Goal: Find specific page/section: Find specific page/section

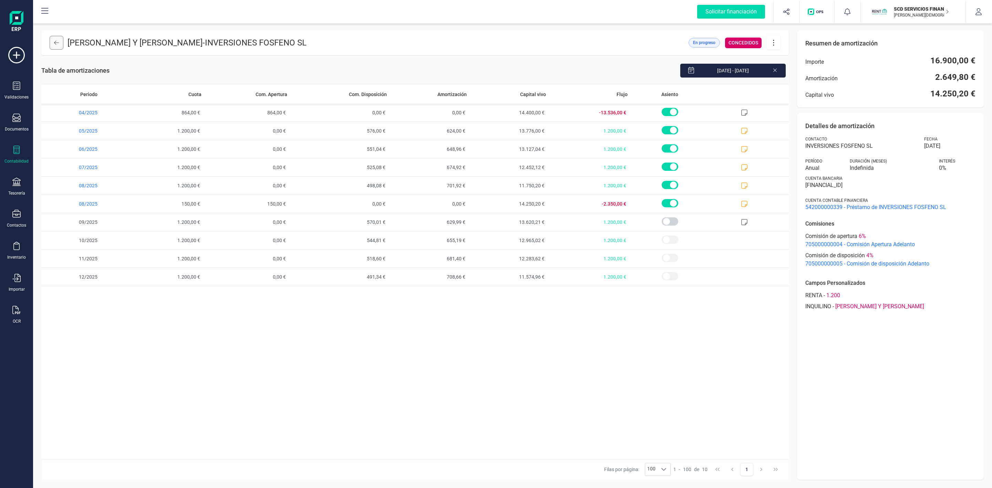
click at [56, 46] on button at bounding box center [57, 43] width 14 height 14
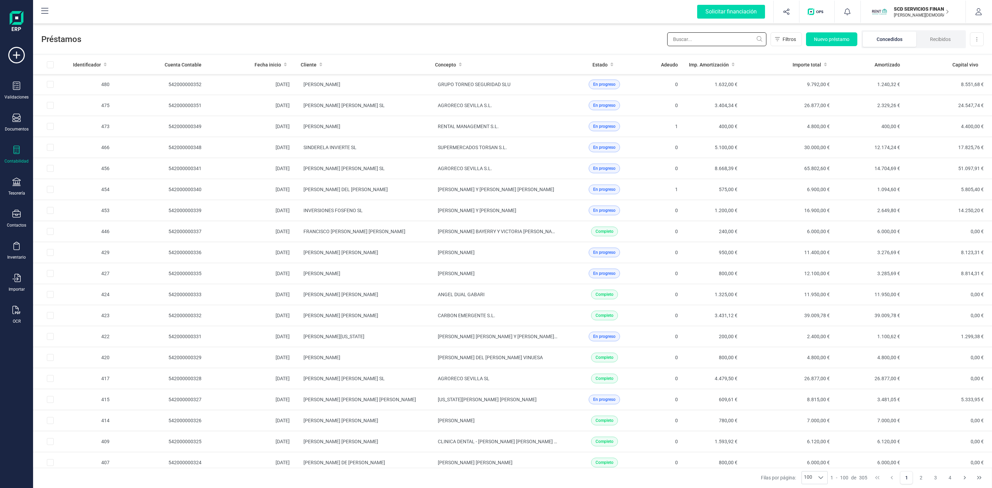
click at [729, 35] on input "text" at bounding box center [716, 39] width 99 height 14
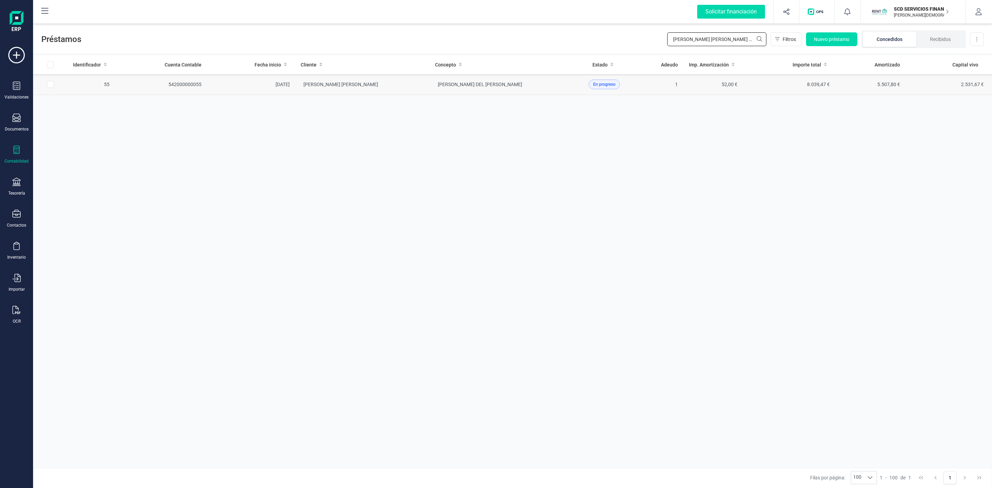
type input "[PERSON_NAME] [PERSON_NAME] CAS"
click at [427, 88] on td "[PERSON_NAME] [PERSON_NAME]" at bounding box center [362, 84] width 134 height 21
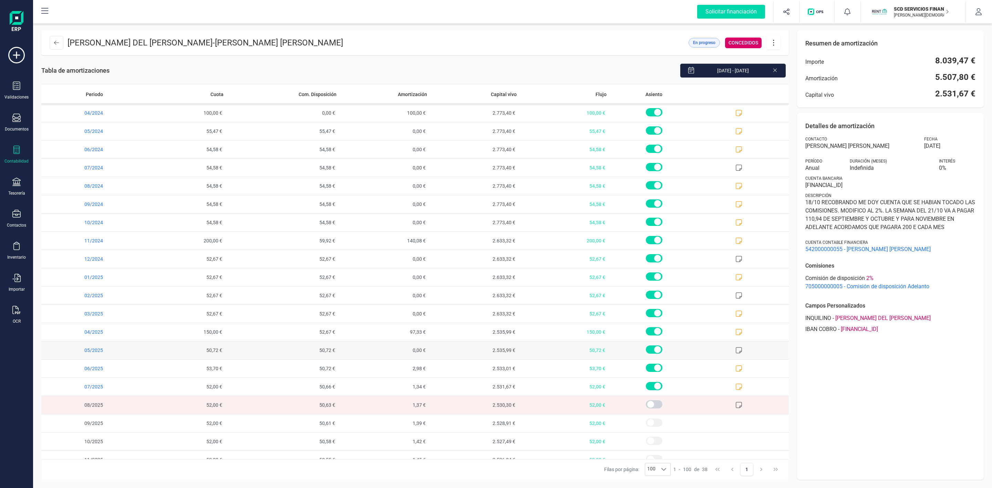
scroll to position [345, 0]
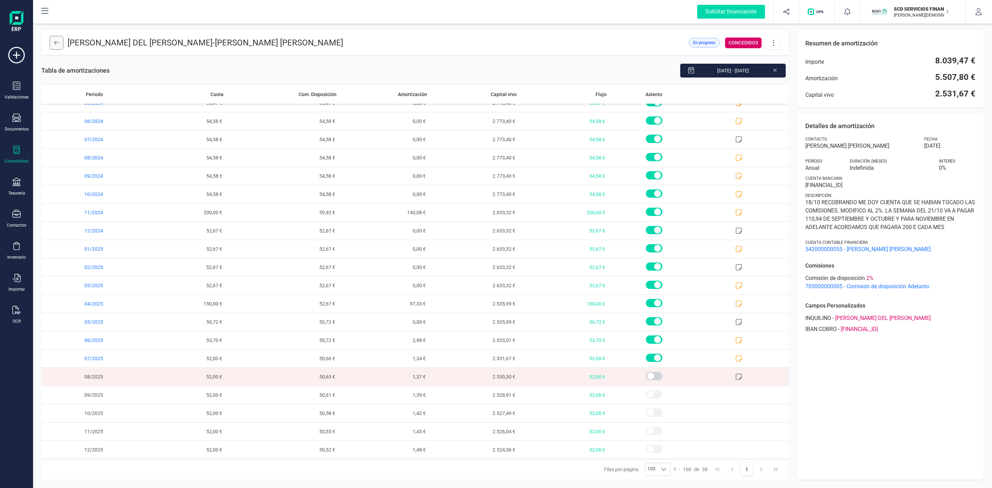
click at [52, 43] on button at bounding box center [57, 43] width 14 height 14
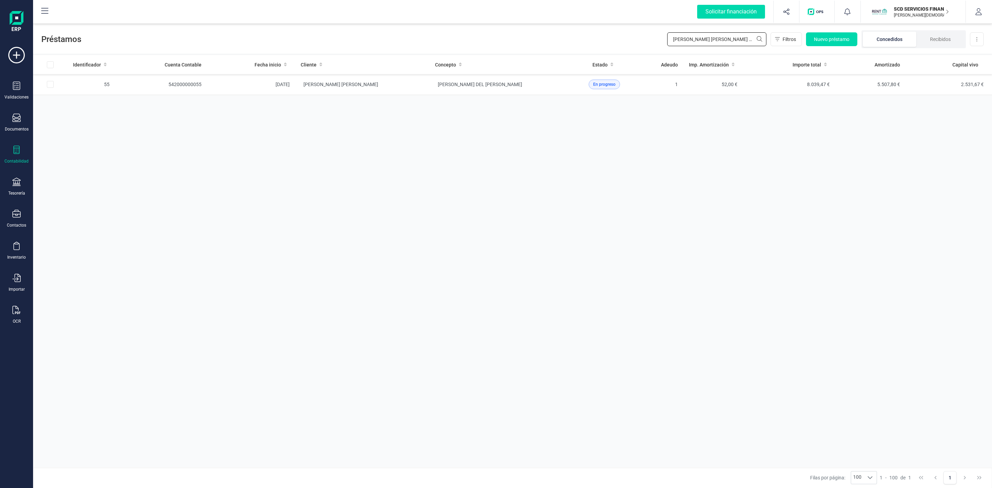
click at [623, 33] on div "Préstamos [PERSON_NAME] [PERSON_NAME] CAS Filtros Nuevo préstamo Concedidos Rec…" at bounding box center [512, 38] width 959 height 32
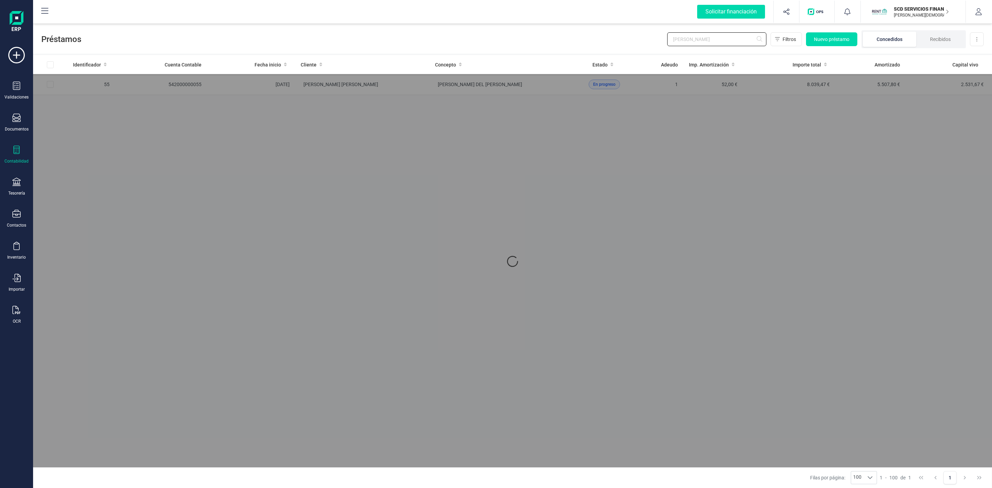
type input "[PERSON_NAME]"
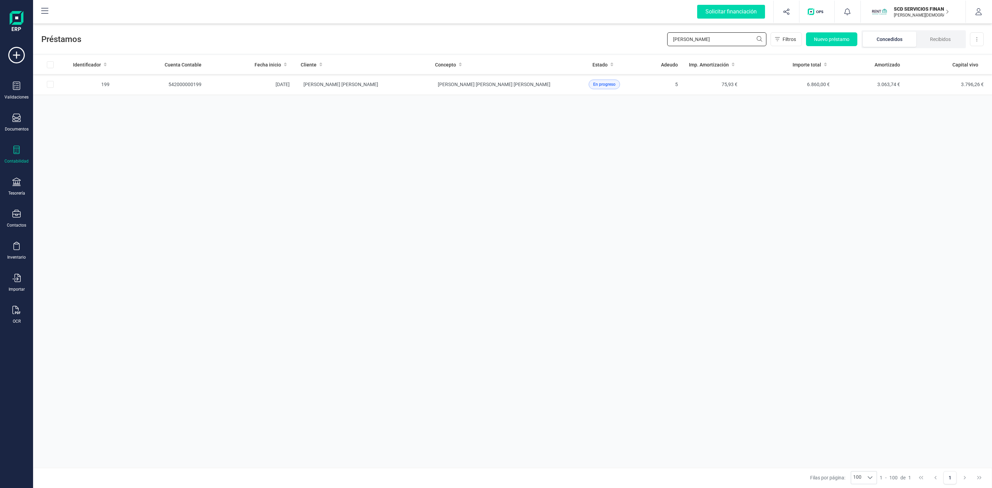
drag, startPoint x: 680, startPoint y: 40, endPoint x: 659, endPoint y: 40, distance: 20.7
click at [659, 40] on div "Préstamos [PERSON_NAME] Filtros Nuevo préstamo Concedidos Recibidos Descargar E…" at bounding box center [512, 38] width 959 height 32
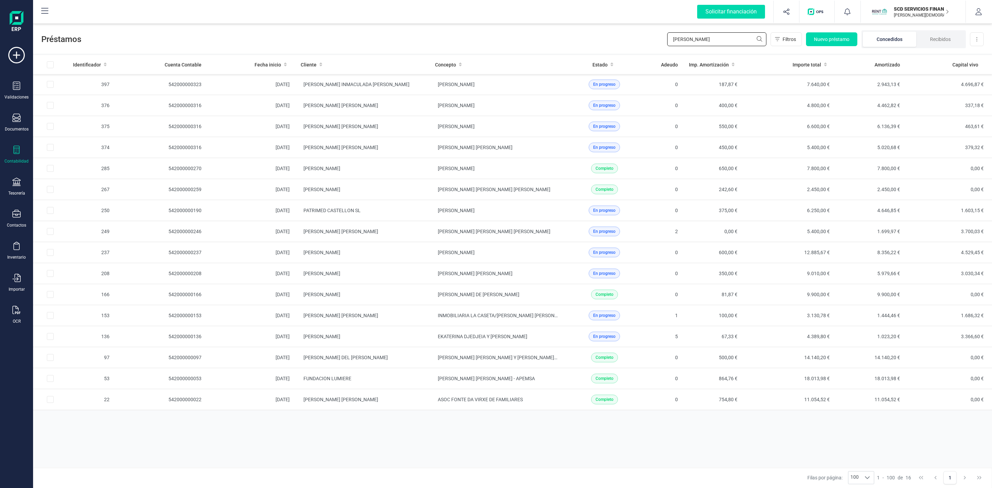
type input "[PERSON_NAME]"
click at [388, 322] on td "[PERSON_NAME] [PERSON_NAME]" at bounding box center [362, 315] width 134 height 21
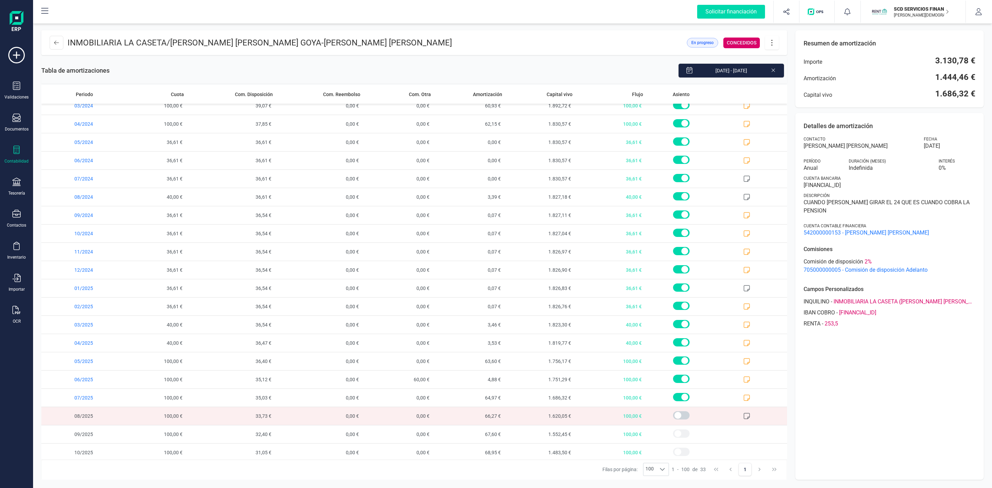
scroll to position [252, 0]
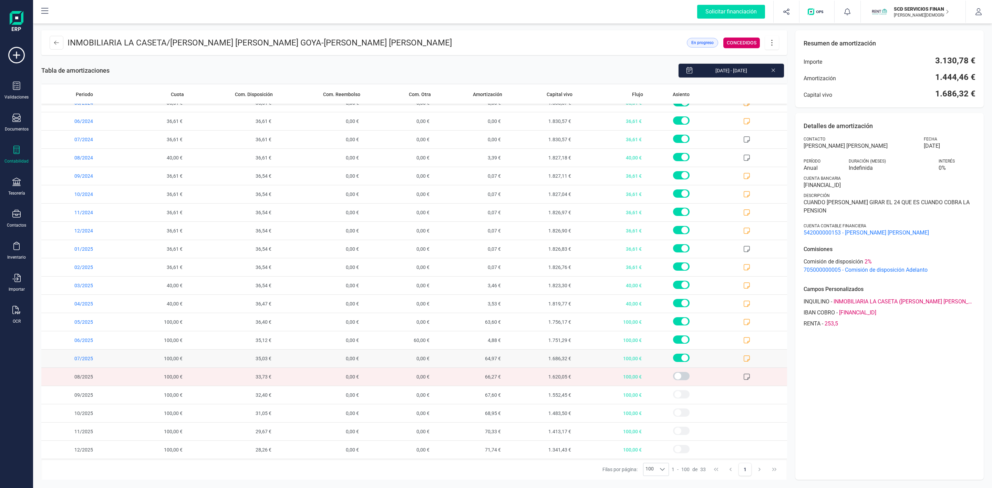
click at [743, 357] on icon at bounding box center [746, 358] width 7 height 7
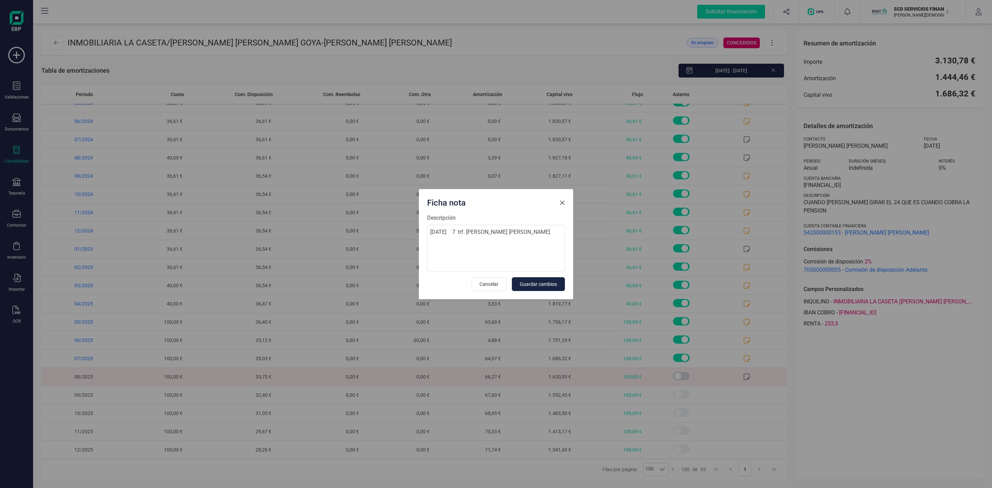
click at [561, 203] on span "Close" at bounding box center [563, 203] width 6 height 6
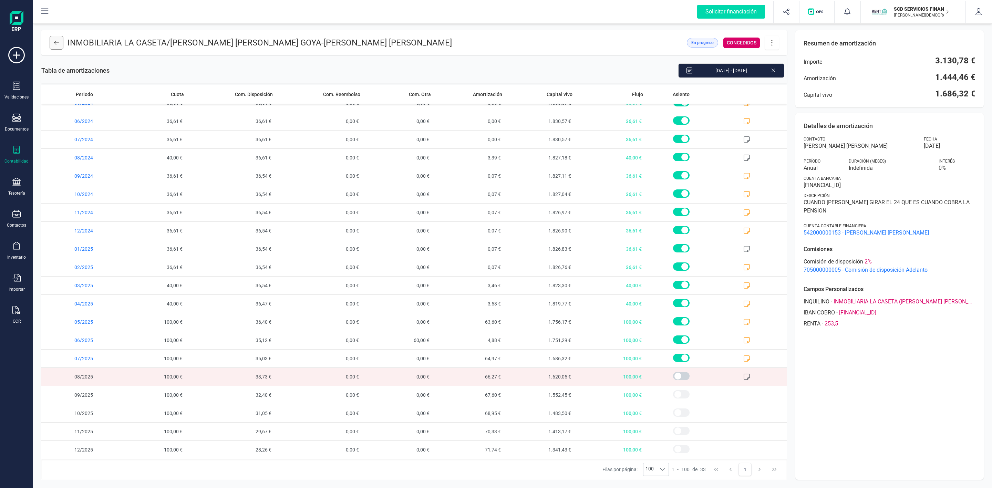
click at [56, 44] on icon at bounding box center [56, 43] width 5 height 6
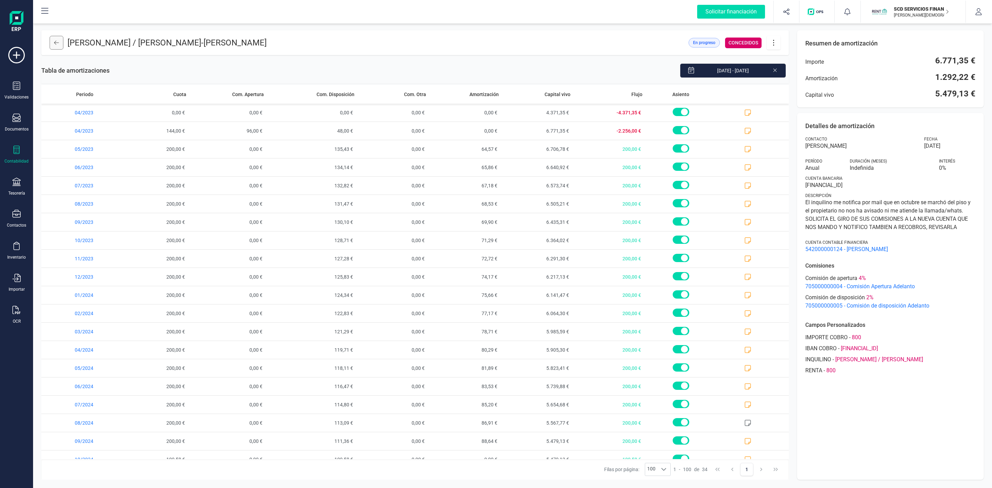
scroll to position [271, 0]
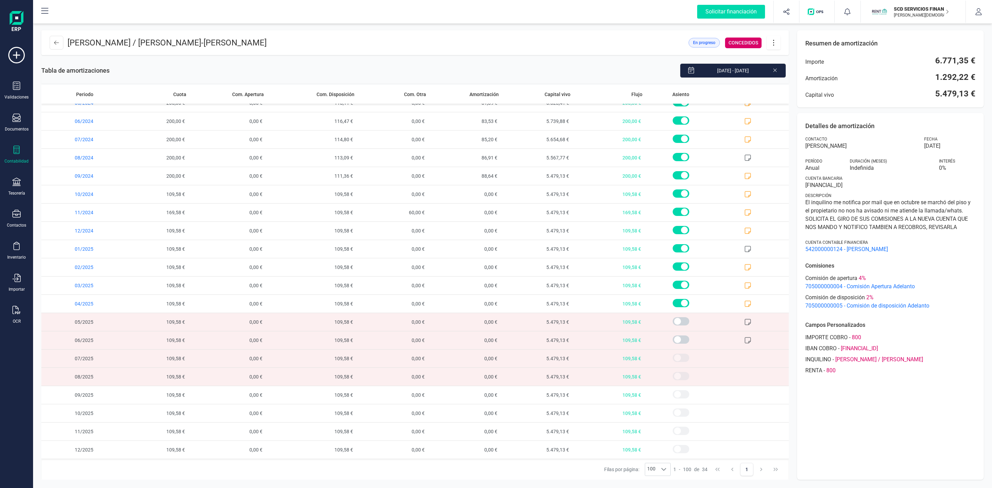
click at [58, 51] on header "ELIANA MANUELA GEBAUER / RODRIGO FUNES GEZ - JUAN SANTOS LOPEZ En progreso CONC…" at bounding box center [415, 42] width 748 height 25
click at [52, 44] on button at bounding box center [57, 43] width 14 height 14
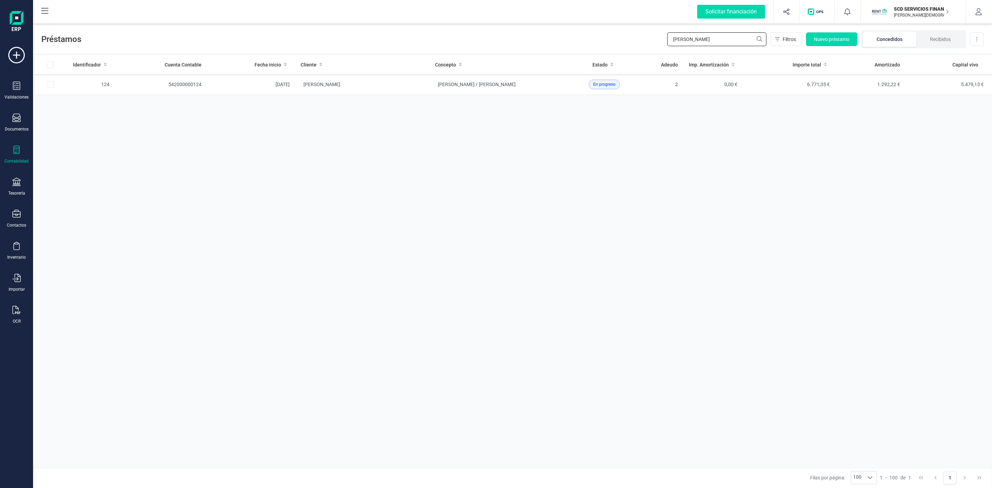
drag, startPoint x: 712, startPoint y: 36, endPoint x: 612, endPoint y: 40, distance: 100.3
click at [612, 40] on div "Préstamos JUAN SANTOS Filtros Nuevo préstamo Concedidos Recibidos Descargar Exc…" at bounding box center [512, 38] width 959 height 32
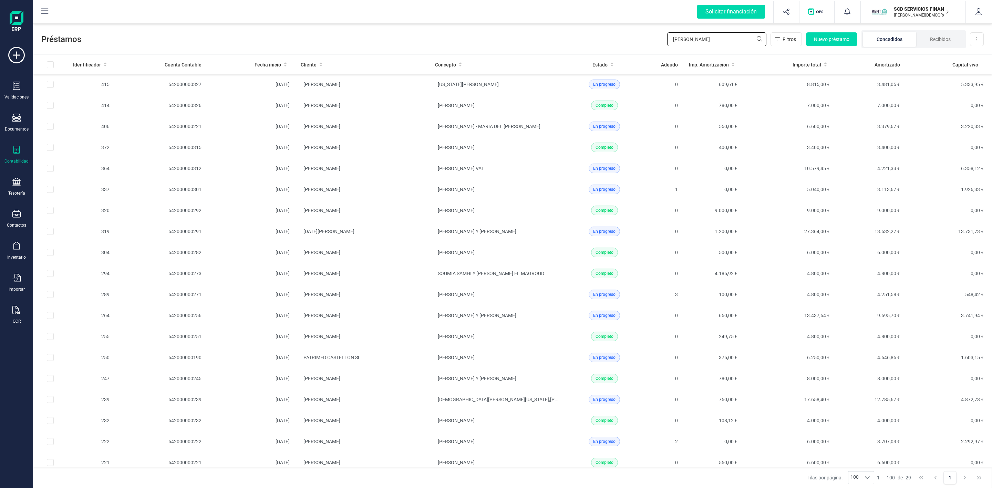
type input "J"
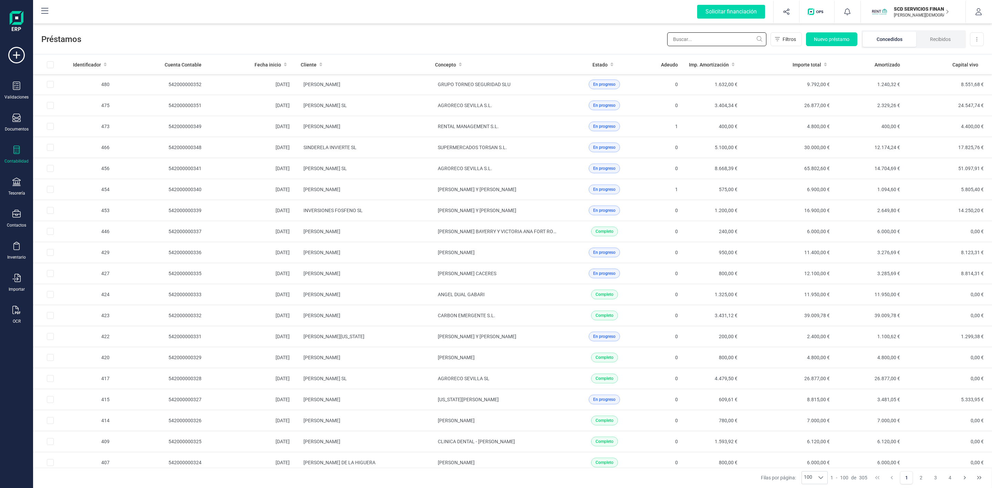
click at [731, 37] on input "text" at bounding box center [716, 39] width 99 height 14
paste input "SINDERELA INVIERTE S.L."
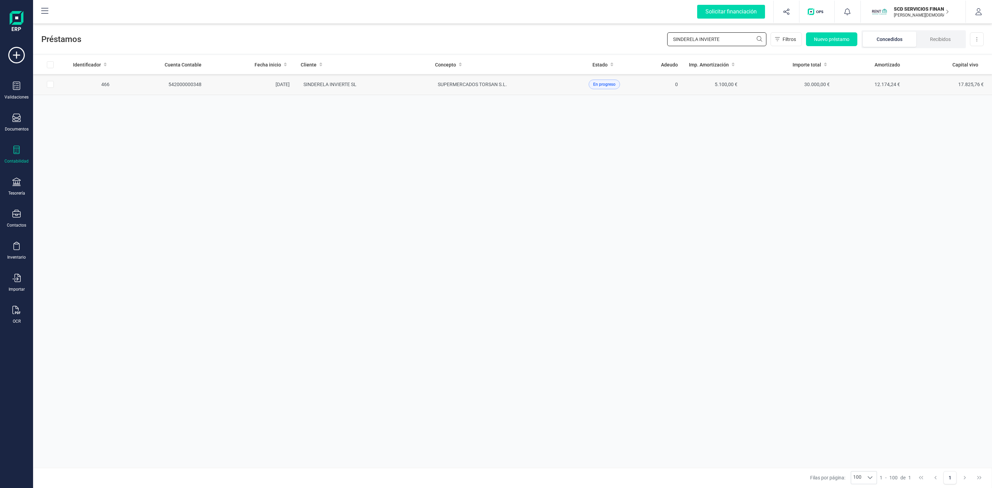
type input "SINDERELA INVIERTE"
click at [382, 89] on td "SINDERELA INVIERTE SL" at bounding box center [362, 84] width 134 height 21
